Goal: Task Accomplishment & Management: Manage account settings

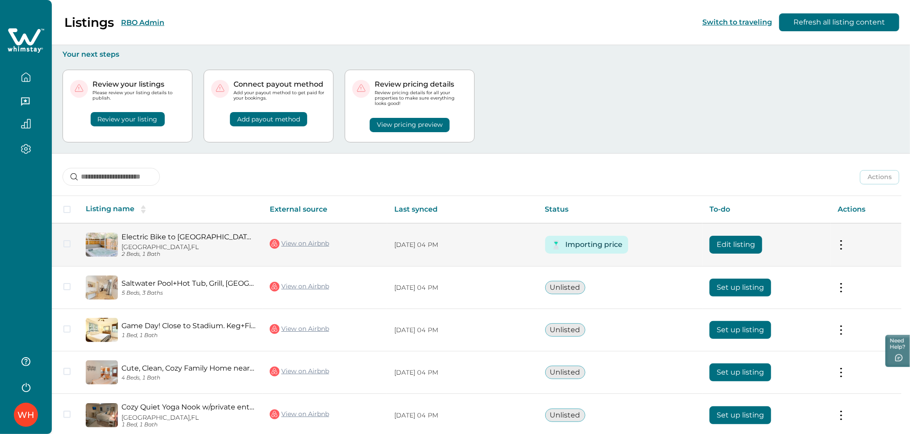
click at [737, 250] on button "Edit listing" at bounding box center [736, 245] width 53 height 18
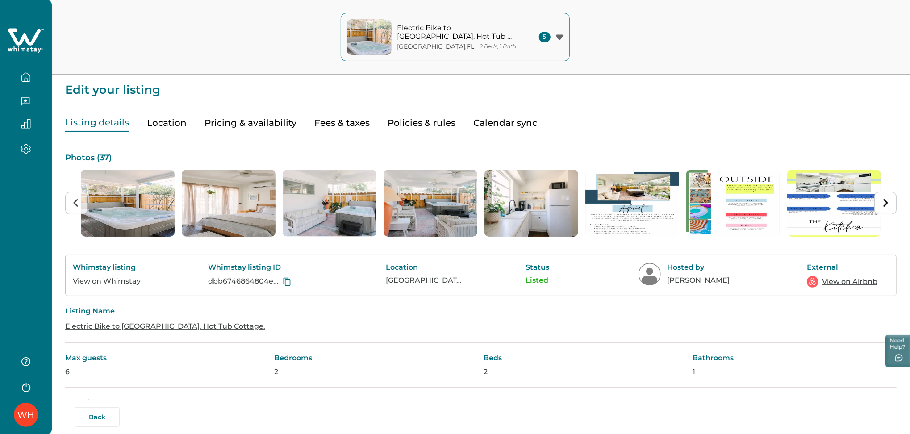
click at [245, 128] on button "Pricing & availability" at bounding box center [251, 123] width 92 height 18
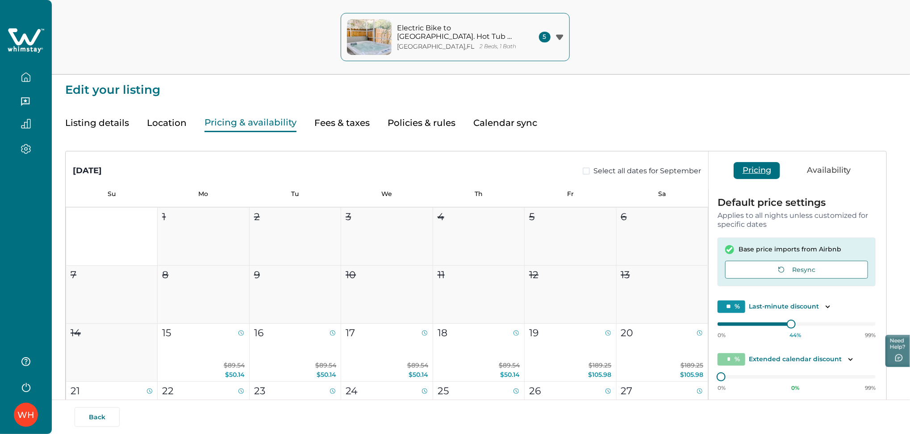
click at [26, 70] on button "button" at bounding box center [26, 77] width 38 height 18
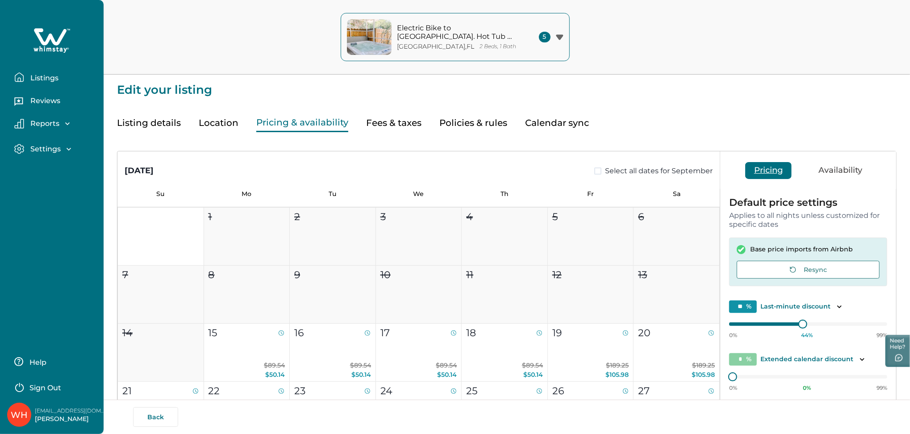
click at [49, 78] on p "Listings" at bounding box center [43, 78] width 31 height 9
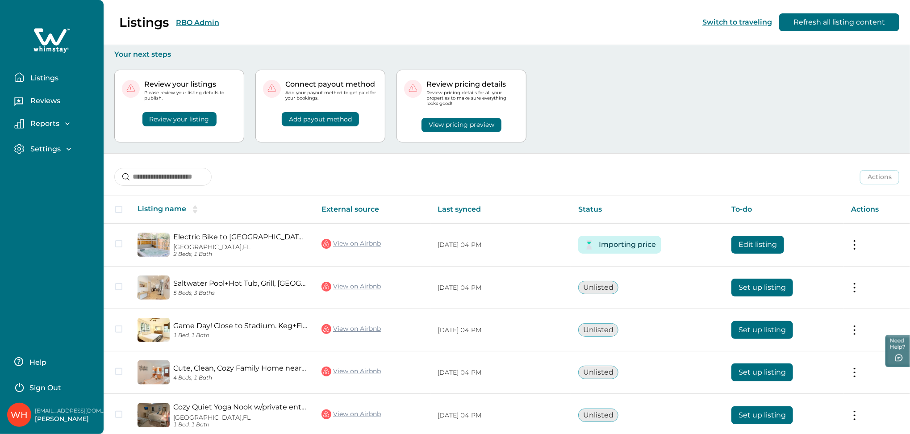
click at [652, 152] on div "Review your listings Please review your listing details to publish. Review your…" at bounding box center [506, 106] width 785 height 94
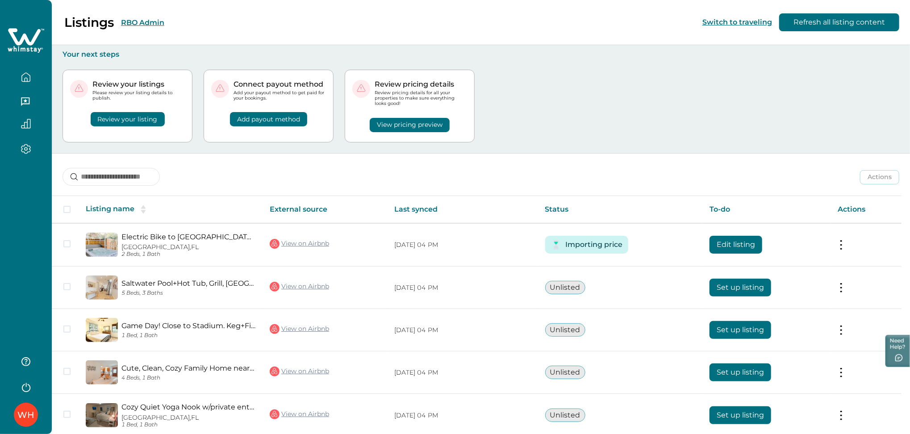
click at [573, 102] on div "Review your listings Please review your listing details to publish. Review your…" at bounding box center [481, 106] width 837 height 94
